Goal: Information Seeking & Learning: Learn about a topic

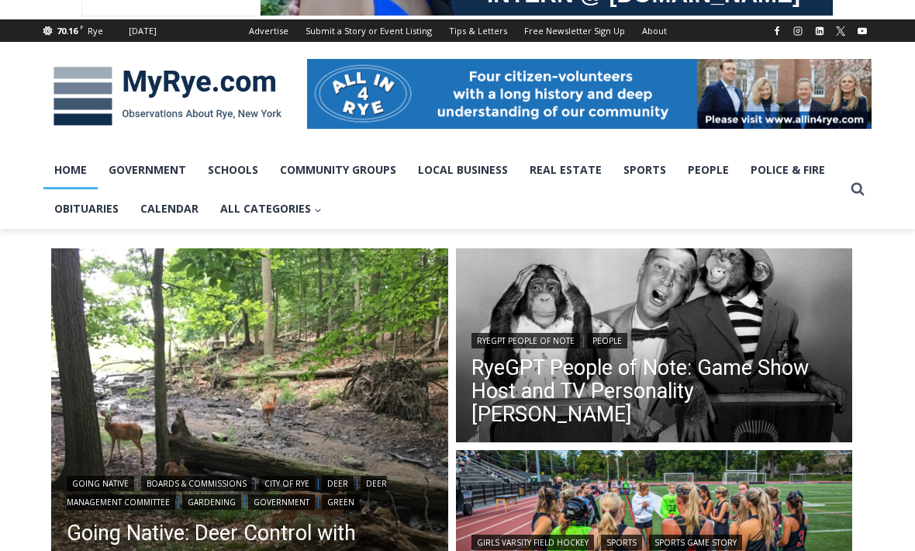
scroll to position [185, 0]
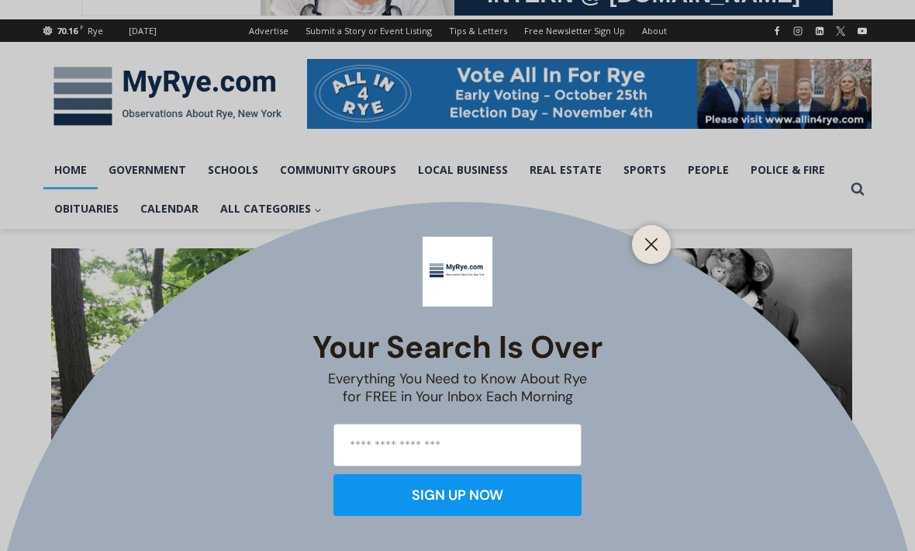
click at [641, 255] on button "Close" at bounding box center [652, 244] width 22 height 22
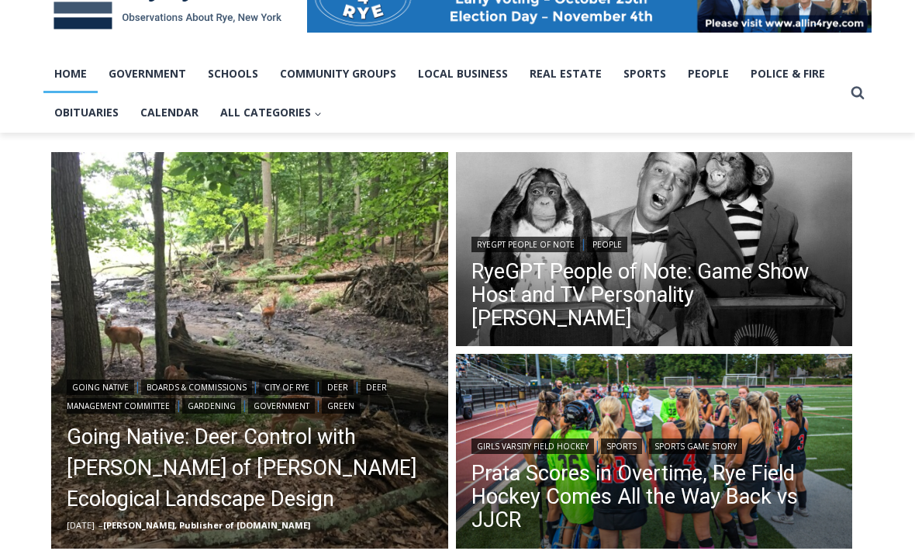
scroll to position [280, 0]
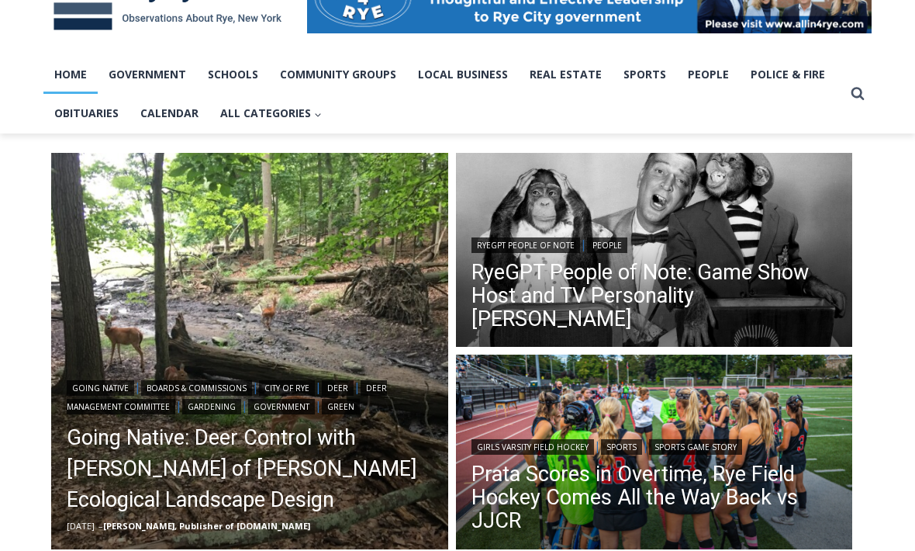
click at [669, 249] on header "RyeGPT People of Note | People RyeGPT People of Note: Game Show Host and TV Per…" at bounding box center [654, 285] width 397 height 134
click at [687, 317] on link "RyeGPT People of Note: Game Show Host and TV Personality [PERSON_NAME]" at bounding box center [655, 296] width 366 height 70
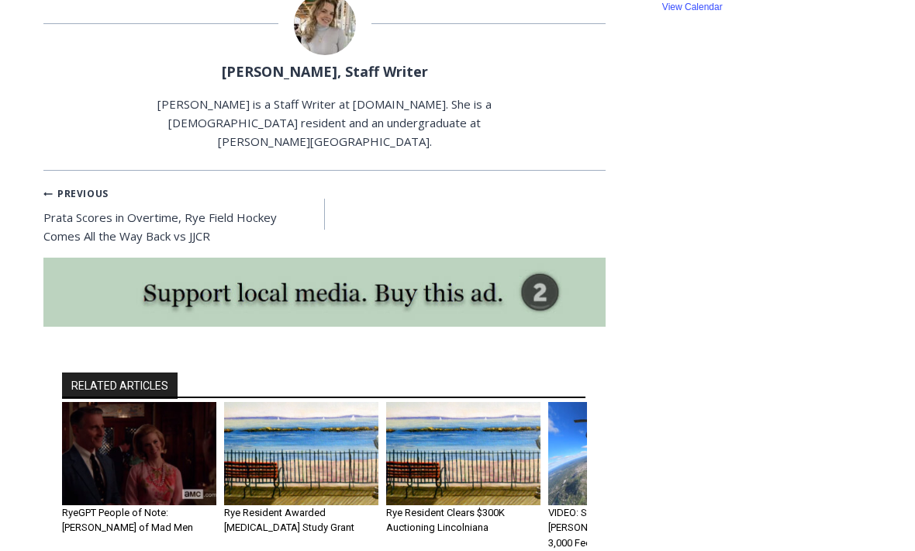
scroll to position [2941, 0]
click at [269, 403] on img "2 of 6" at bounding box center [301, 454] width 154 height 103
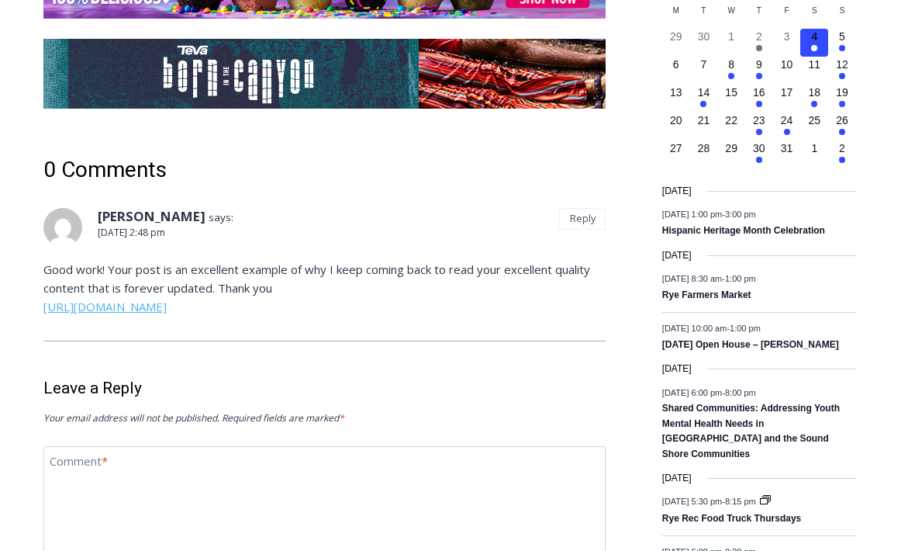
scroll to position [2008, 0]
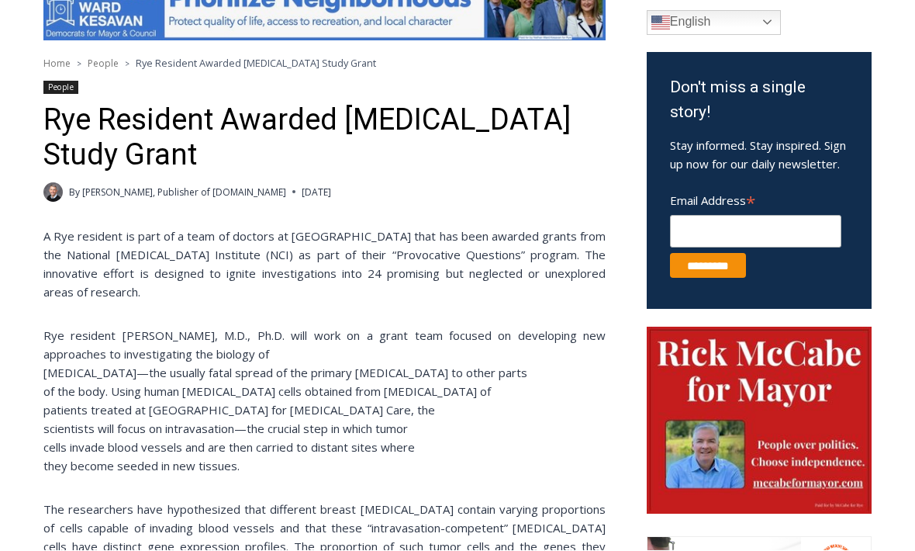
scroll to position [458, 0]
